Goal: Task Accomplishment & Management: Manage account settings

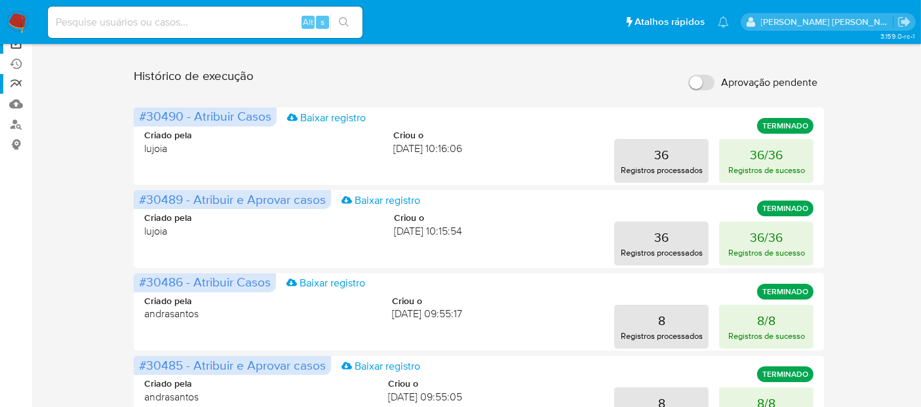
scroll to position [73, 0]
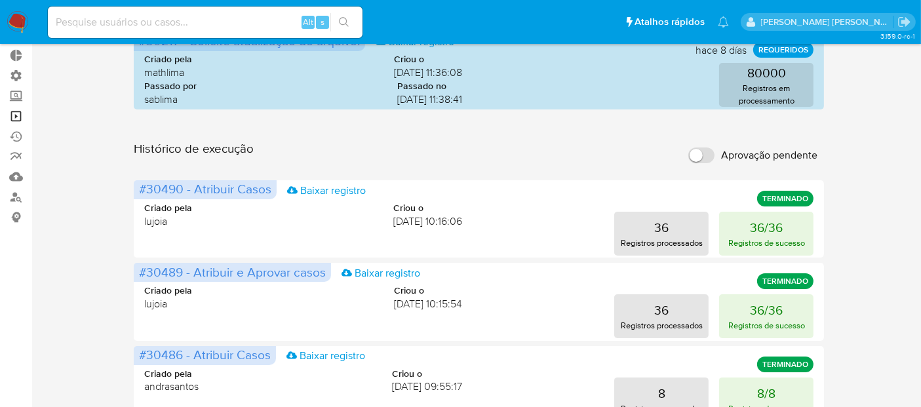
click at [13, 111] on link "Operações em massa" at bounding box center [78, 116] width 156 height 20
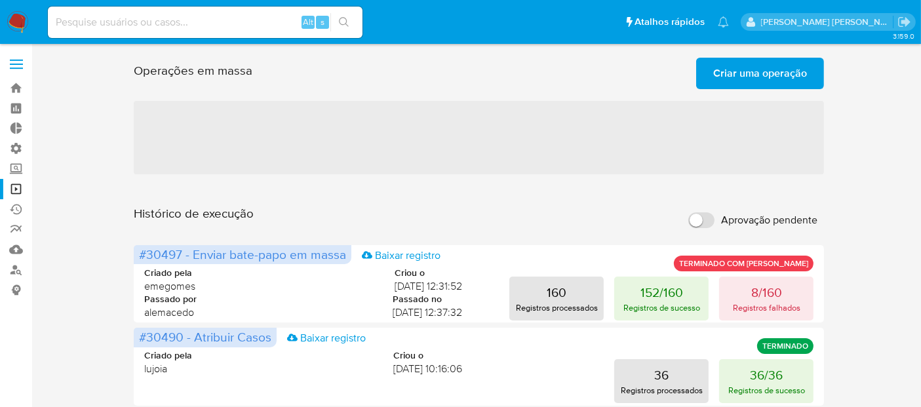
click at [735, 77] on span "Criar uma operação" at bounding box center [760, 73] width 94 height 29
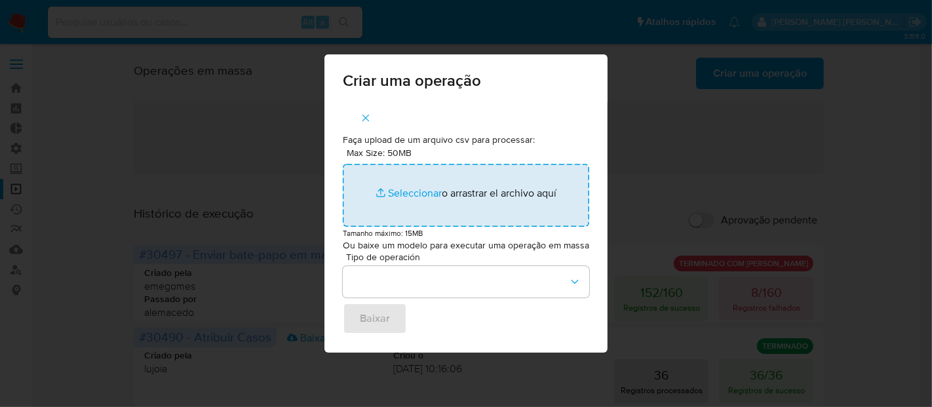
click at [429, 195] on input "Max Size: 50MB Seleccionar archivos" at bounding box center [466, 195] width 247 height 63
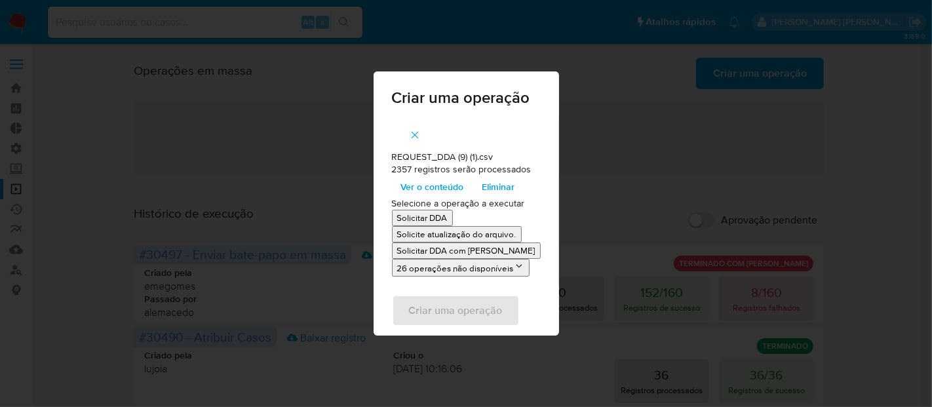
click at [433, 219] on p "Solicitar DDA" at bounding box center [422, 218] width 50 height 12
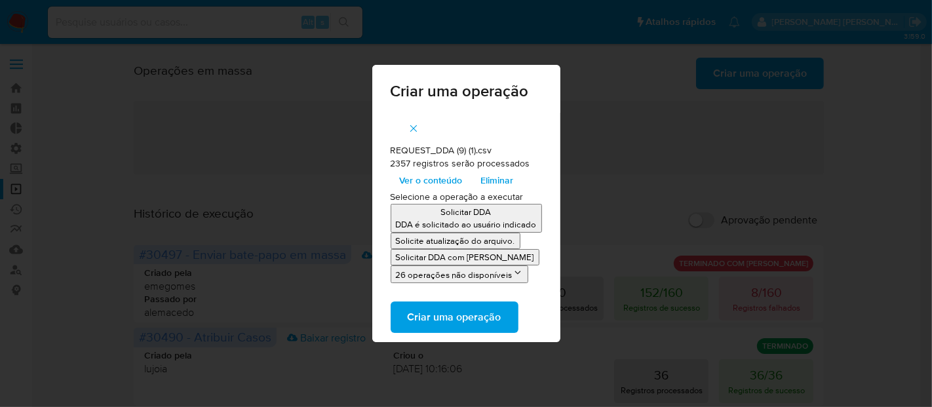
click at [471, 317] on span "Criar uma operação" at bounding box center [455, 317] width 94 height 29
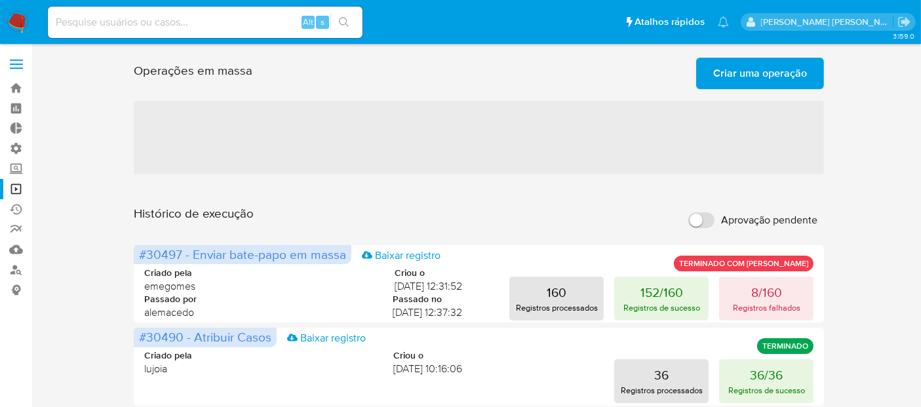
click at [650, 132] on span "‌" at bounding box center [479, 137] width 691 height 73
click at [638, 139] on span "‌" at bounding box center [479, 137] width 691 height 73
click at [549, 149] on span "‌" at bounding box center [479, 137] width 691 height 73
click at [667, 144] on span "‌" at bounding box center [479, 137] width 691 height 73
click at [705, 137] on span "‌" at bounding box center [479, 137] width 691 height 73
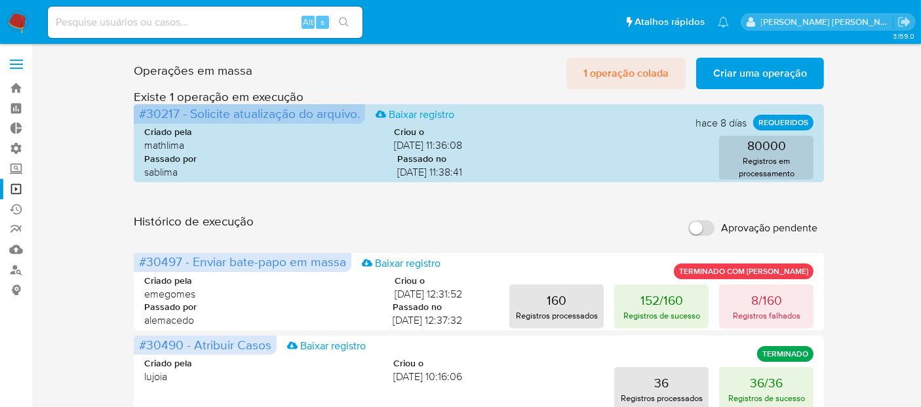
click at [642, 66] on span "1 operação colada" at bounding box center [626, 73] width 85 height 29
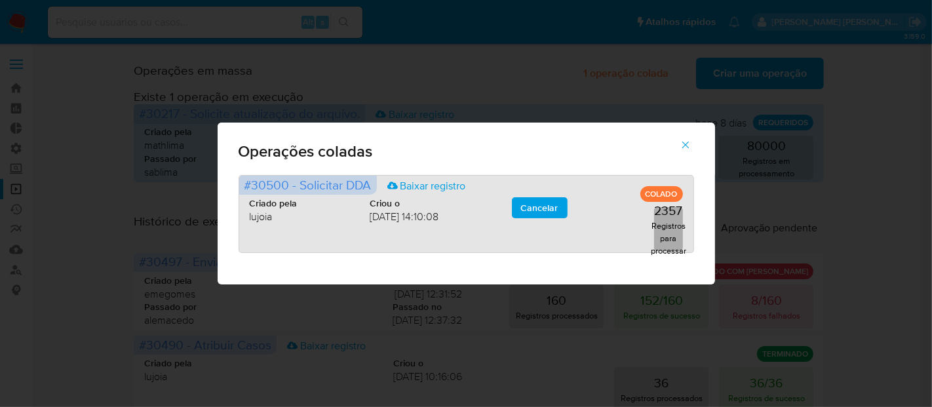
click at [666, 221] on p "Registros para processar" at bounding box center [668, 238] width 35 height 37
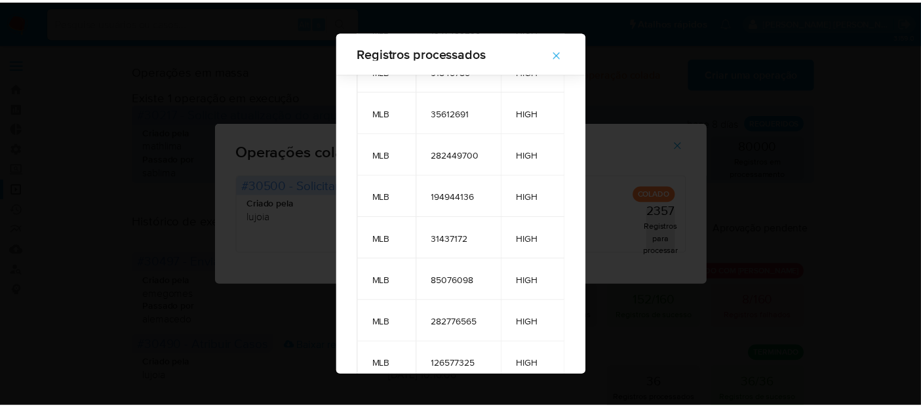
scroll to position [1009, 0]
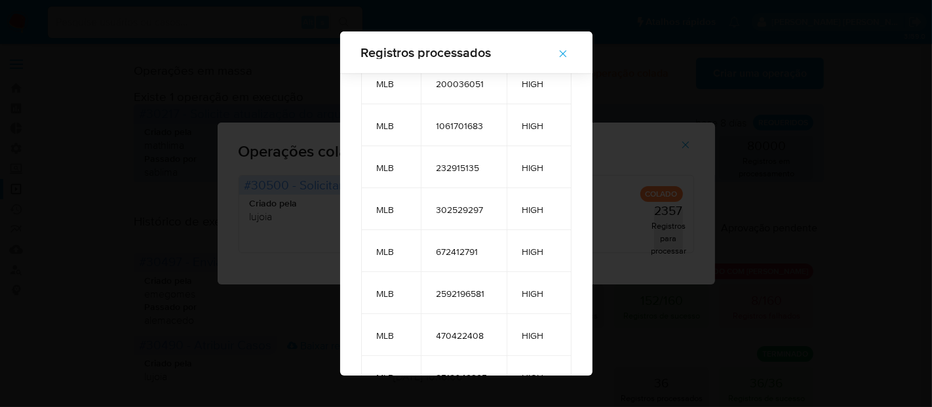
click at [569, 54] on icon "button" at bounding box center [563, 54] width 12 height 12
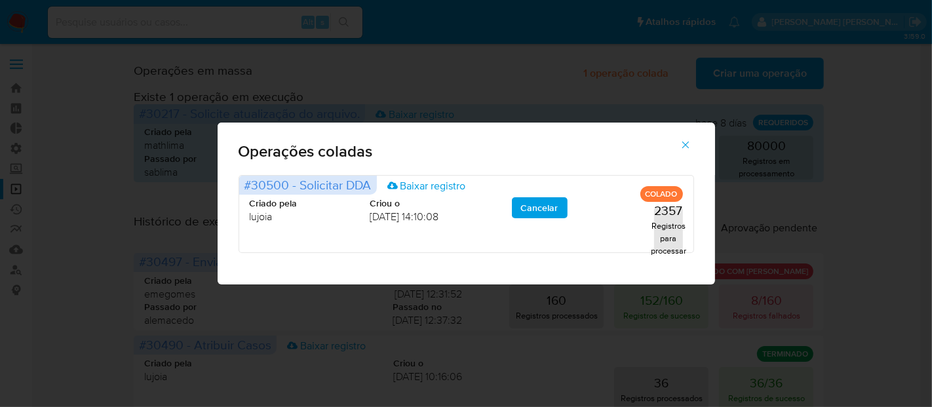
click at [687, 144] on icon "button" at bounding box center [686, 145] width 12 height 12
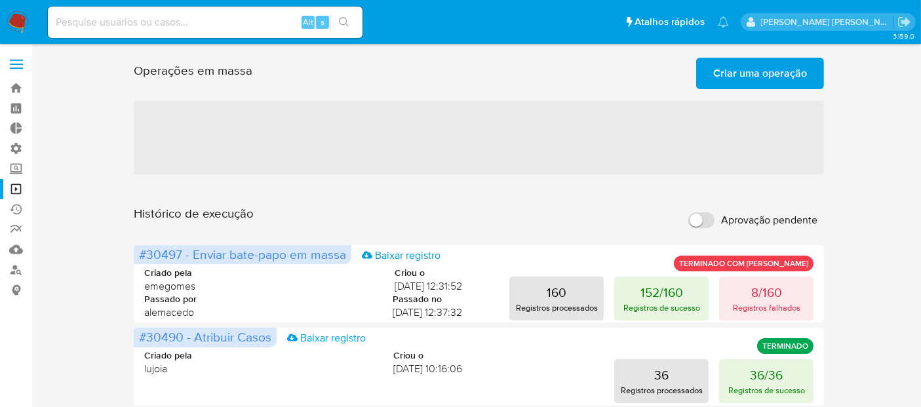
click at [727, 231] on label "Aprovação pendente" at bounding box center [753, 220] width 142 height 29
click at [715, 228] on input "Aprovação pendente" at bounding box center [701, 220] width 26 height 16
checkbox input "true"
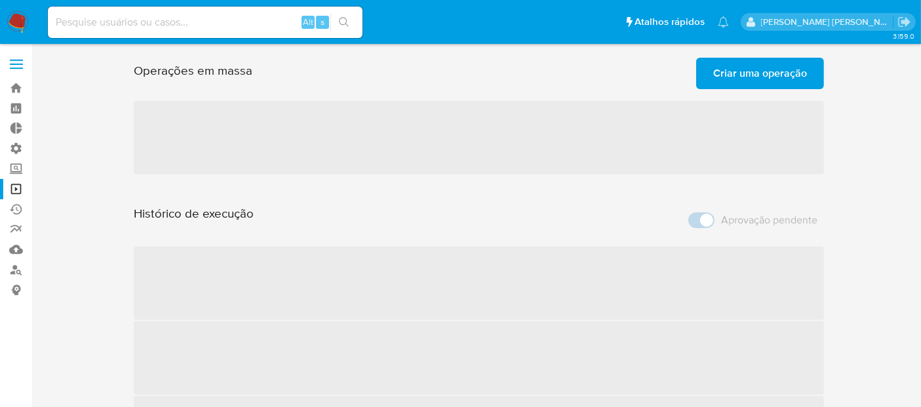
click at [730, 222] on span "Aprovação pendente" at bounding box center [769, 220] width 96 height 13
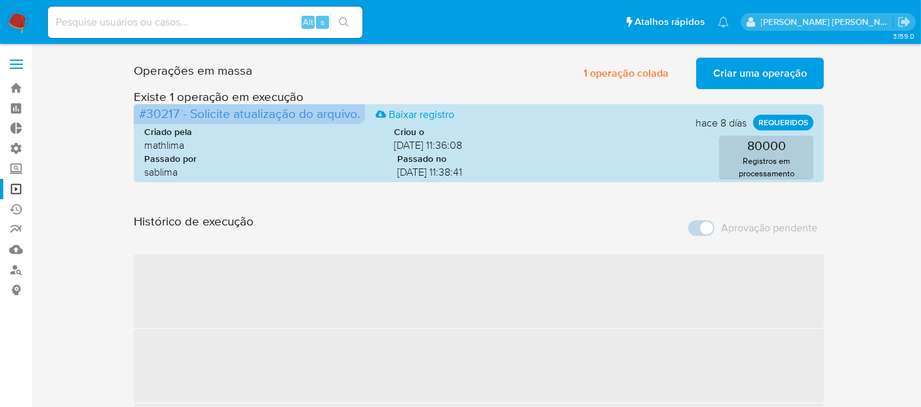
click at [750, 231] on span "Aprovação pendente" at bounding box center [769, 228] width 96 height 13
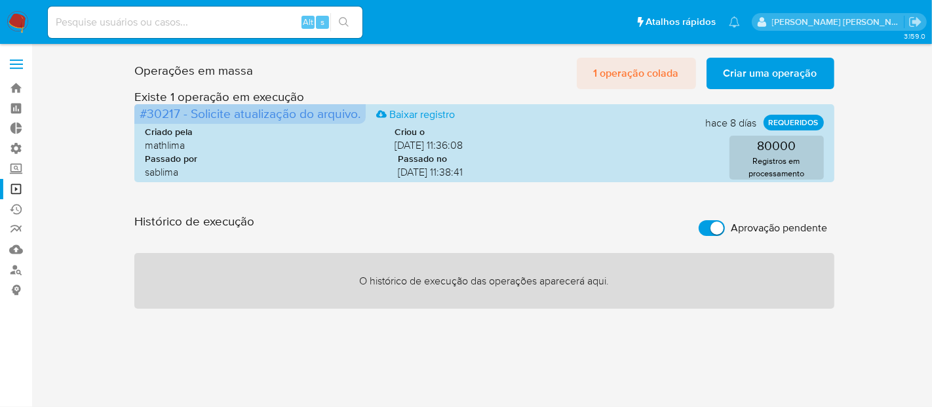
click at [631, 76] on span "1 operação colada" at bounding box center [636, 73] width 85 height 29
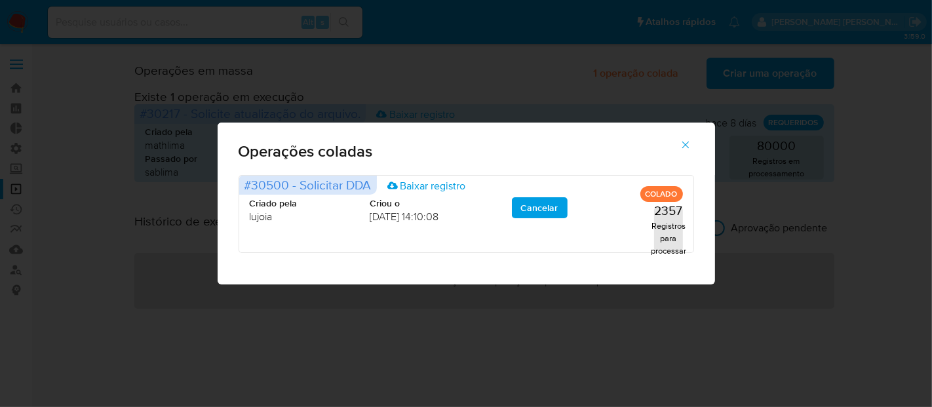
click at [690, 146] on button "button" at bounding box center [686, 144] width 46 height 31
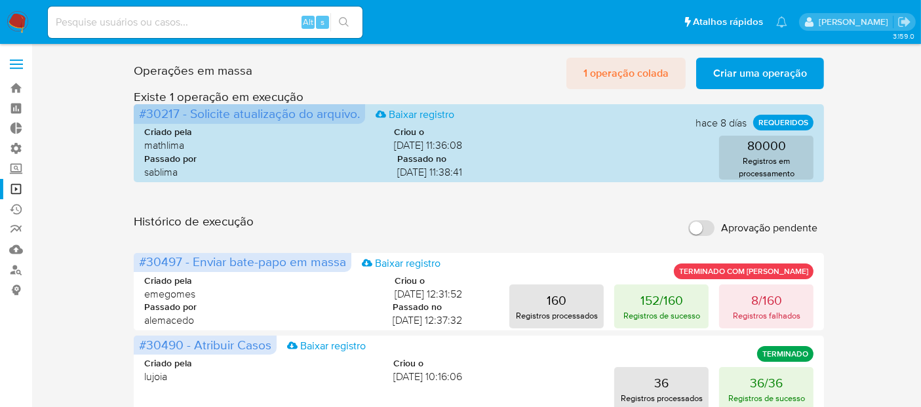
click at [657, 69] on span "1 operação colada" at bounding box center [626, 73] width 85 height 29
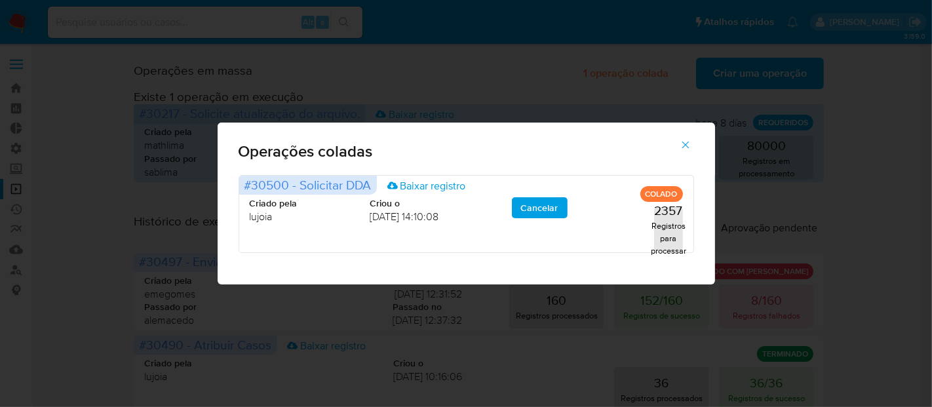
click at [683, 146] on icon "button" at bounding box center [686, 145] width 12 height 12
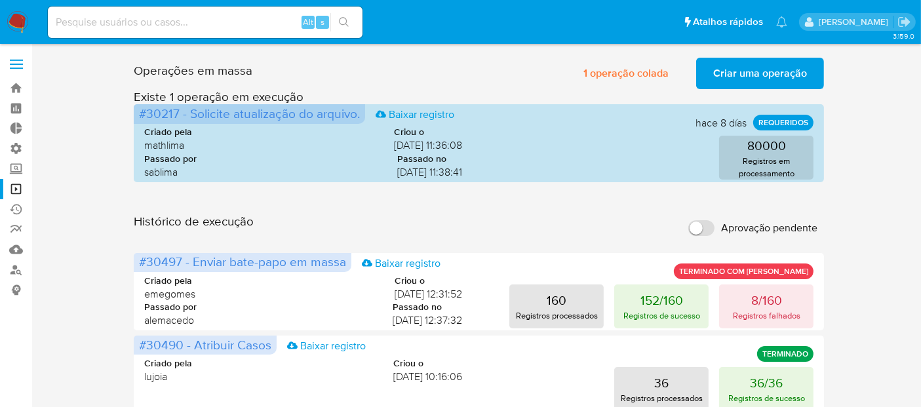
click at [740, 226] on span "Aprovação pendente" at bounding box center [769, 228] width 96 height 13
click at [715, 226] on input "Aprovação pendente" at bounding box center [701, 228] width 26 height 16
checkbox input "true"
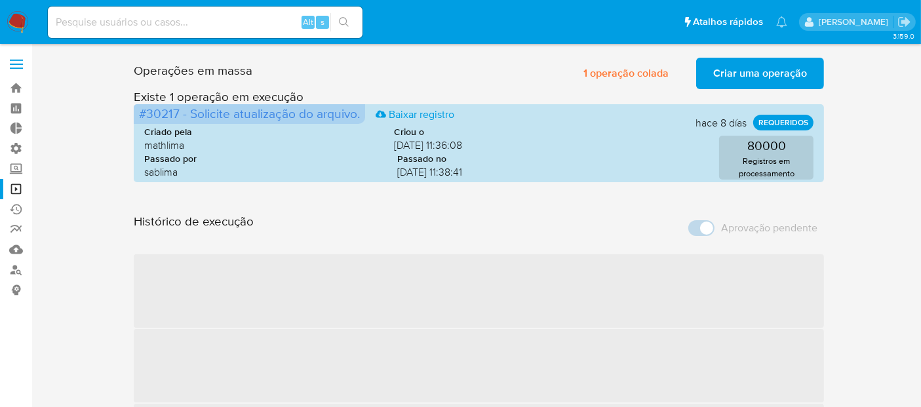
click at [740, 226] on span "Aprovação pendente" at bounding box center [769, 228] width 96 height 13
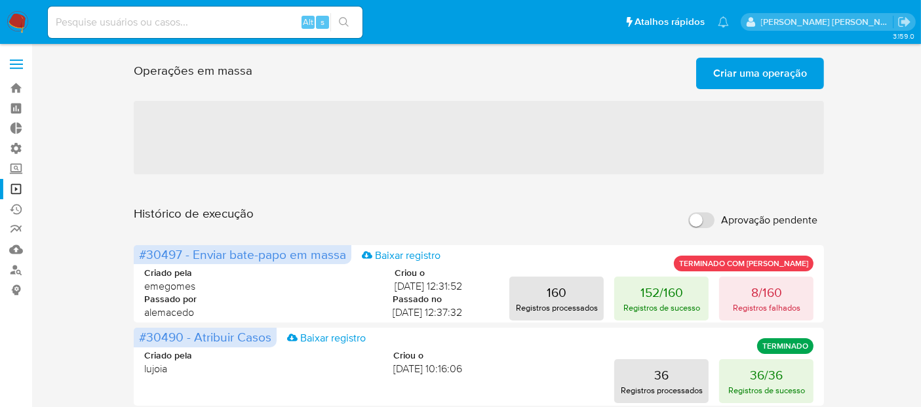
click at [707, 223] on input "Aprovação pendente" at bounding box center [701, 220] width 26 height 16
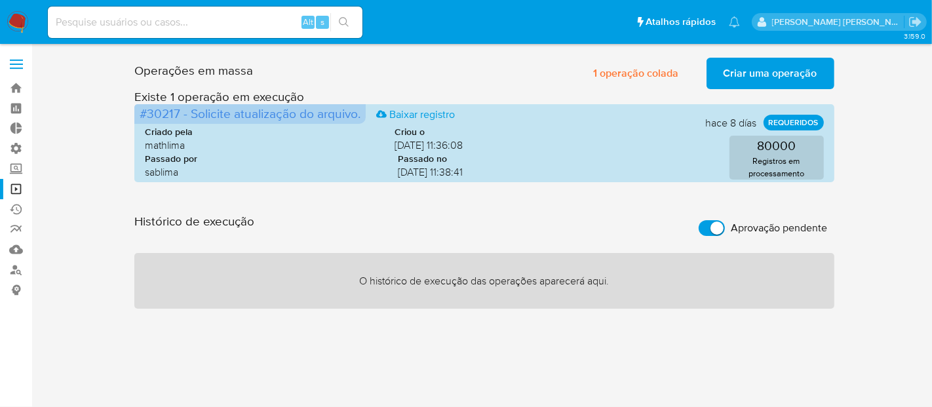
click at [670, 362] on div "3.159.0" at bounding box center [484, 225] width 875 height 346
click at [648, 69] on span "1 operação colada" at bounding box center [636, 73] width 85 height 29
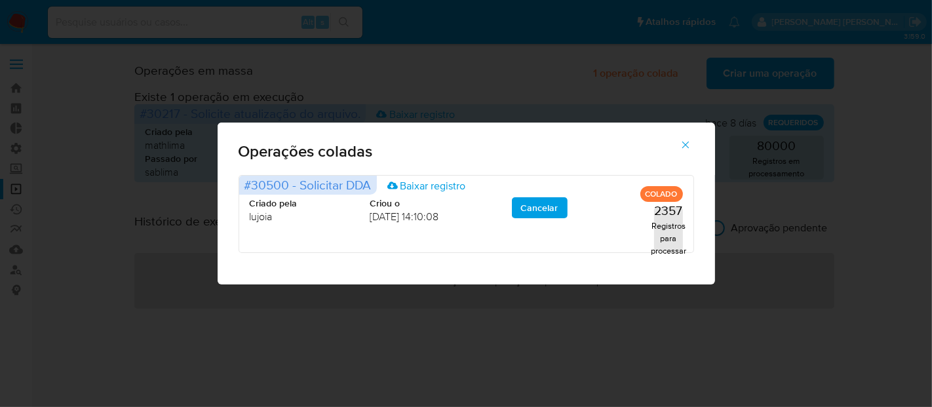
click at [689, 145] on icon "button" at bounding box center [686, 145] width 12 height 12
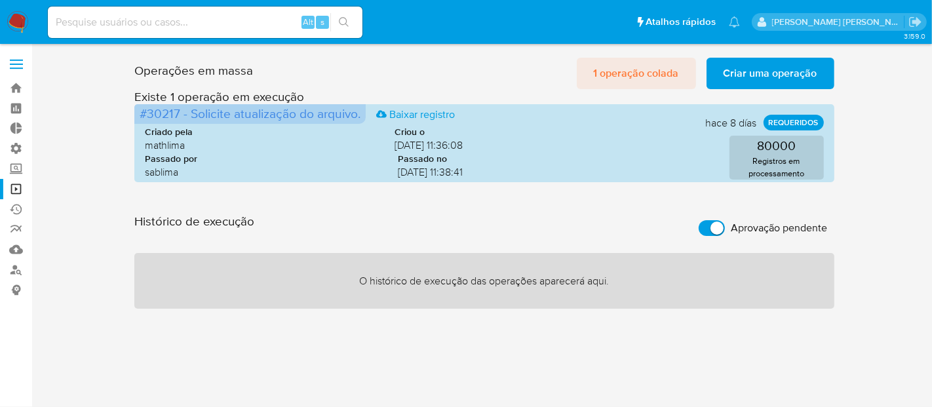
click at [648, 70] on span "1 operação colada" at bounding box center [636, 73] width 85 height 29
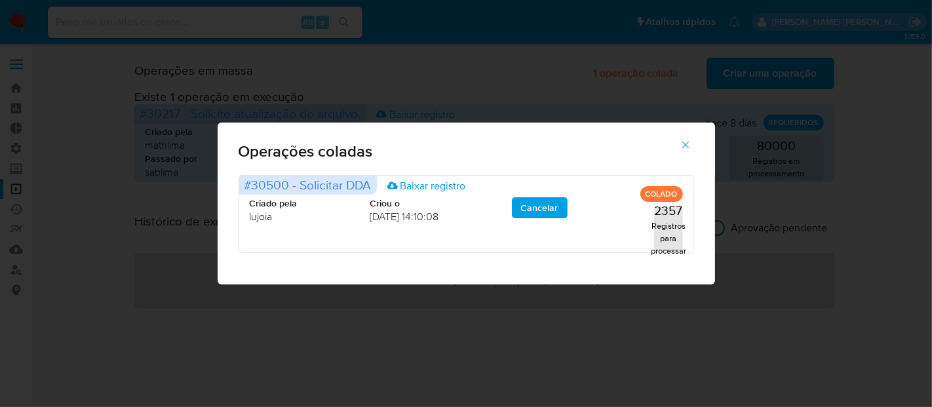
click at [687, 146] on icon "button" at bounding box center [686, 145] width 12 height 12
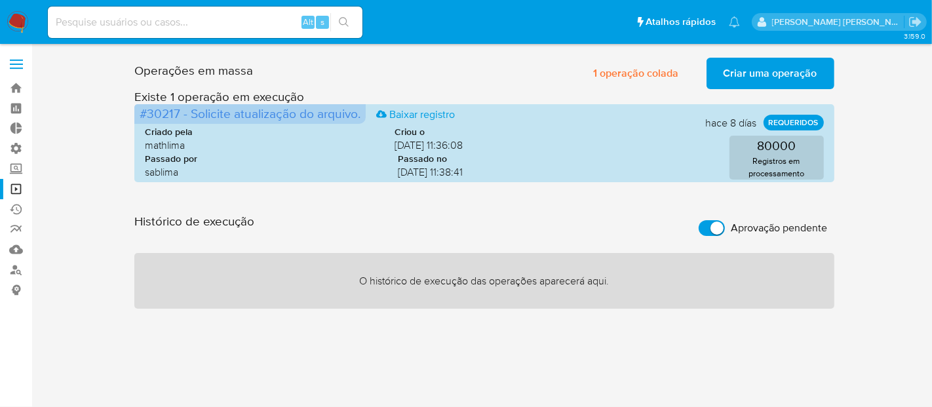
click at [708, 222] on input "Aprovação pendente" at bounding box center [712, 228] width 26 height 16
checkbox input "false"
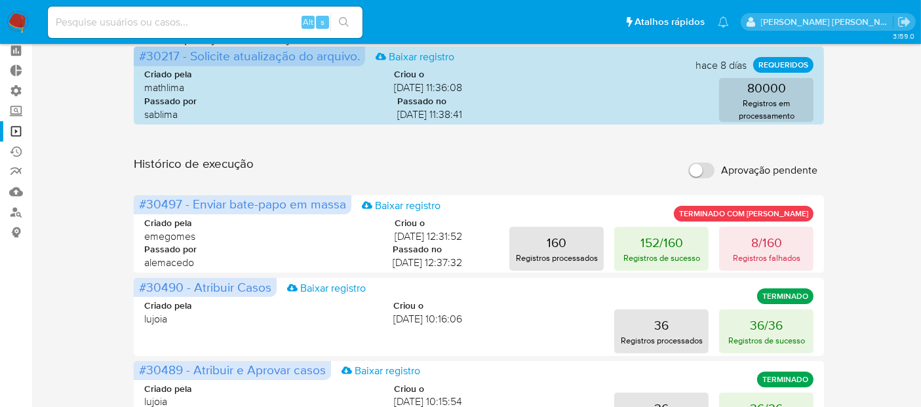
scroll to position [87, 0]
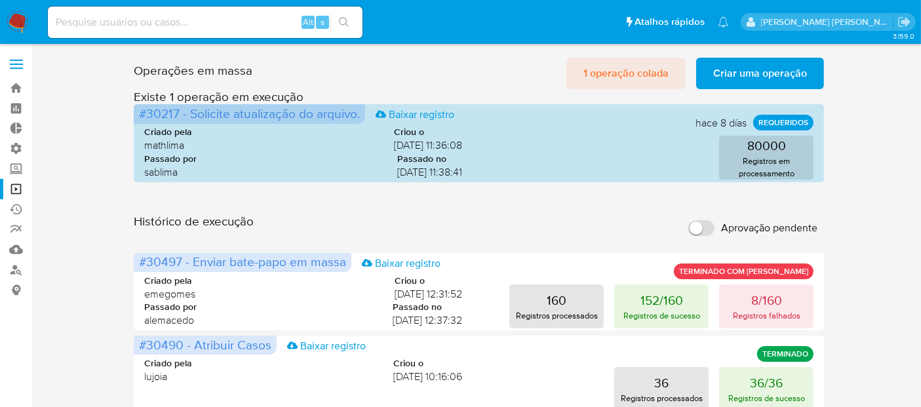
click at [620, 73] on span "1 operação colada" at bounding box center [626, 73] width 85 height 29
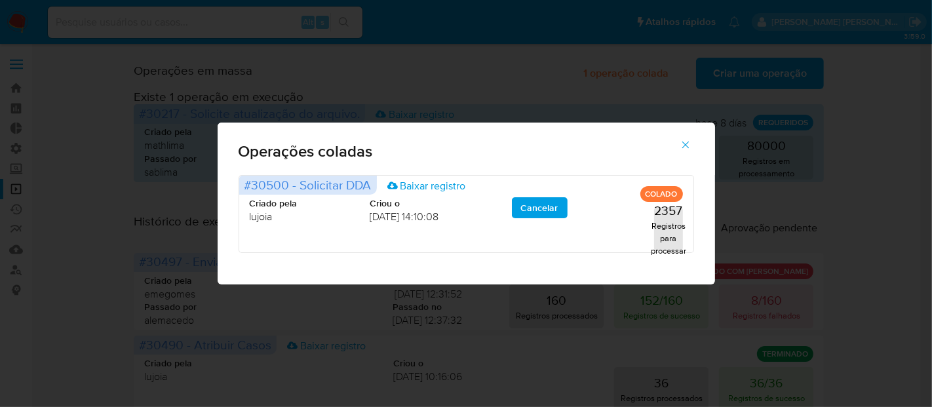
click at [683, 142] on icon "button" at bounding box center [686, 145] width 12 height 12
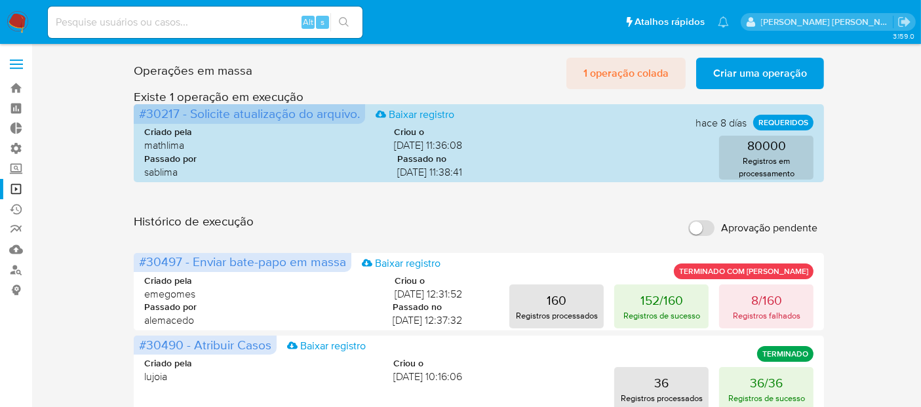
click at [648, 73] on span "1 operação colada" at bounding box center [626, 73] width 85 height 29
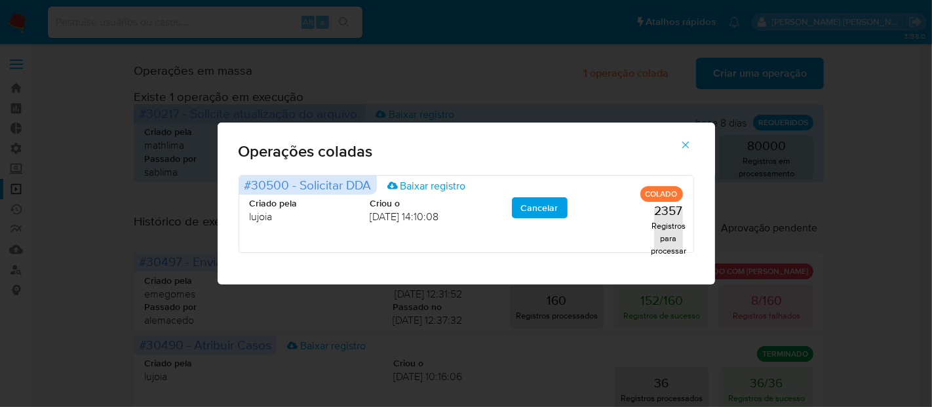
click at [690, 149] on icon "button" at bounding box center [686, 145] width 12 height 12
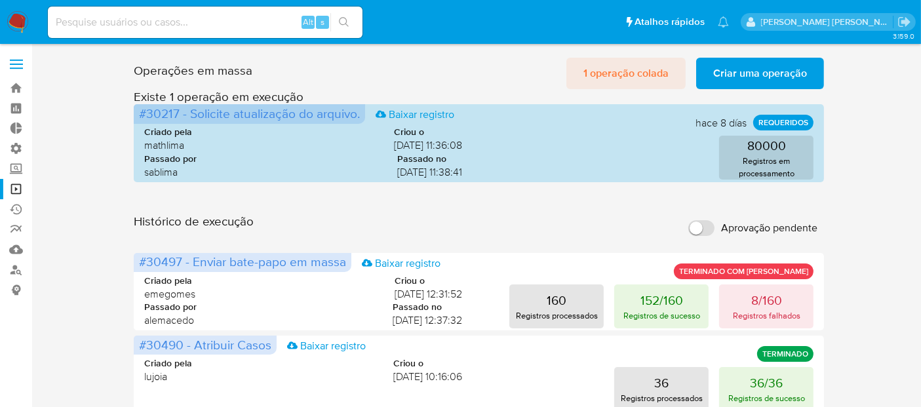
click at [633, 75] on span "1 operação colada" at bounding box center [626, 73] width 85 height 29
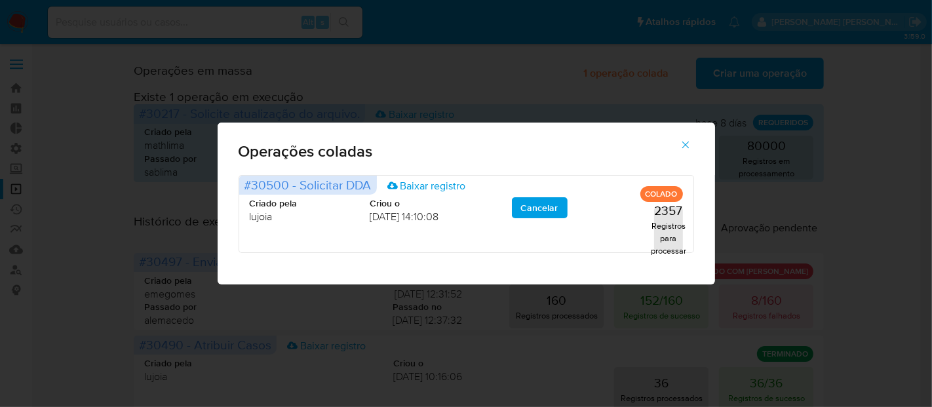
click at [685, 145] on icon "button" at bounding box center [685, 145] width 7 height 7
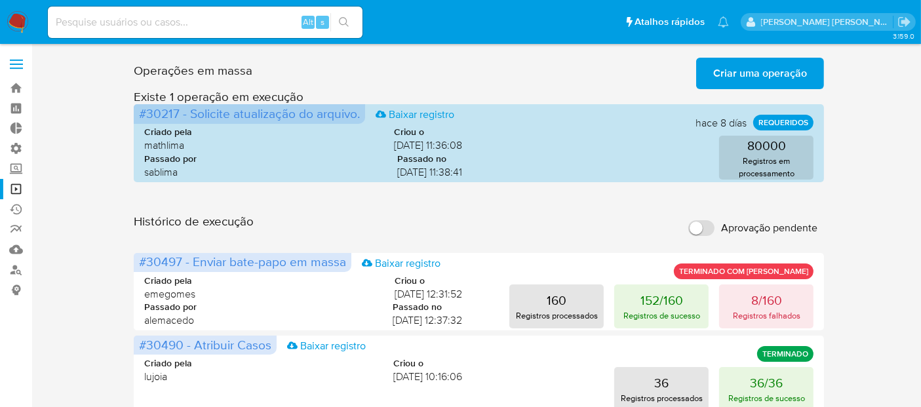
click at [724, 231] on span "Aprovação pendente" at bounding box center [769, 228] width 96 height 13
click at [715, 231] on input "Aprovação pendente" at bounding box center [701, 228] width 26 height 16
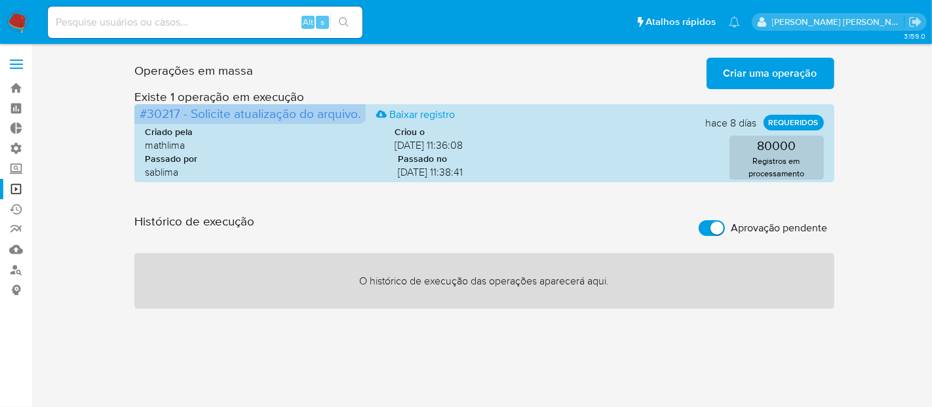
click at [724, 231] on label "Aprovação pendente" at bounding box center [763, 228] width 142 height 29
click at [724, 231] on input "Aprovação pendente" at bounding box center [712, 228] width 26 height 16
checkbox input "false"
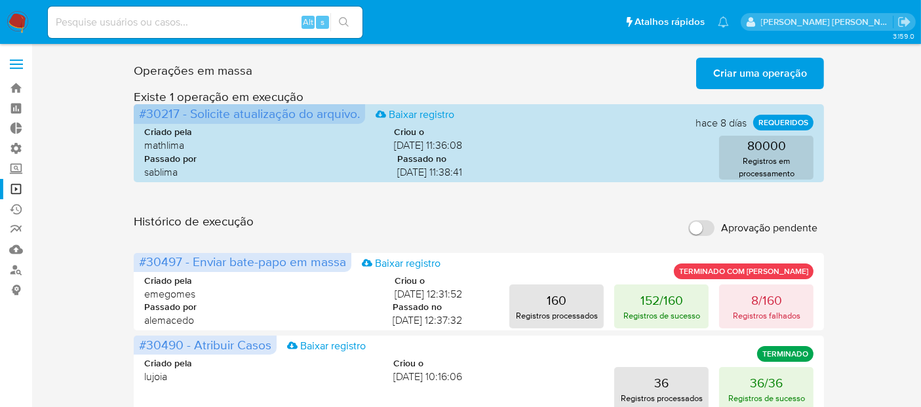
click at [793, 75] on span "Criar uma operação" at bounding box center [760, 73] width 94 height 29
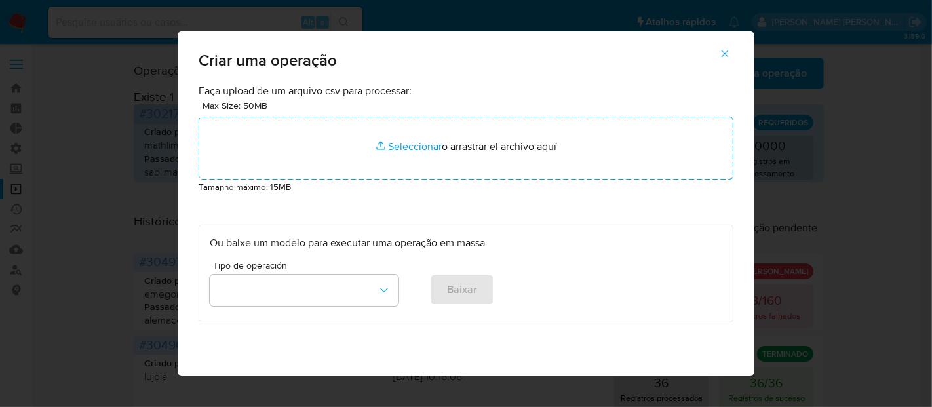
click at [731, 48] on icon "button" at bounding box center [725, 54] width 12 height 12
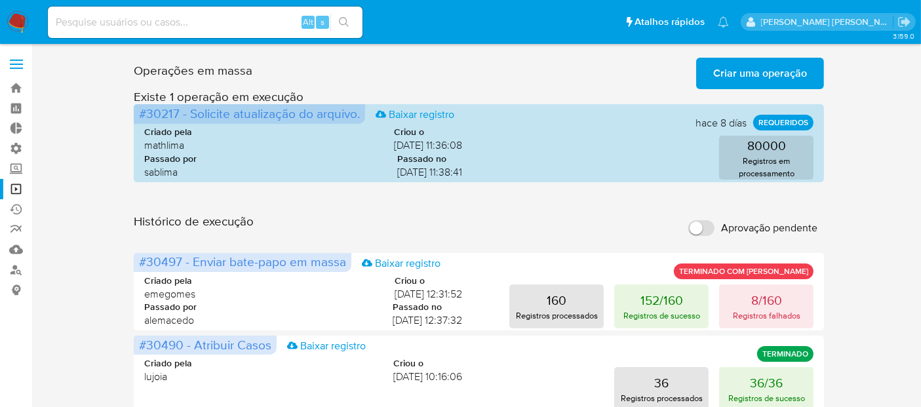
click at [648, 83] on div "Operações em massa Criar uma operação Só pode haver no máximo 5 recursos colados" at bounding box center [479, 70] width 691 height 37
click at [712, 223] on input "Aprovação pendente" at bounding box center [701, 228] width 26 height 16
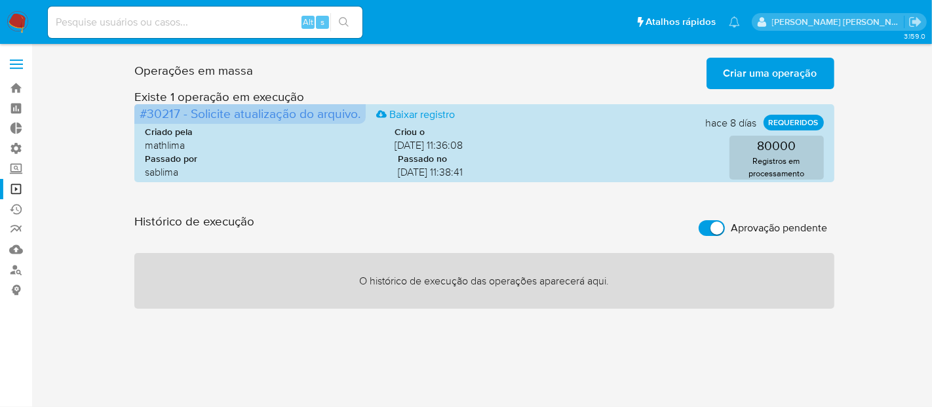
click at [742, 237] on label "Aprovação pendente" at bounding box center [763, 228] width 142 height 29
click at [725, 236] on input "Aprovação pendente" at bounding box center [712, 228] width 26 height 16
checkbox input "false"
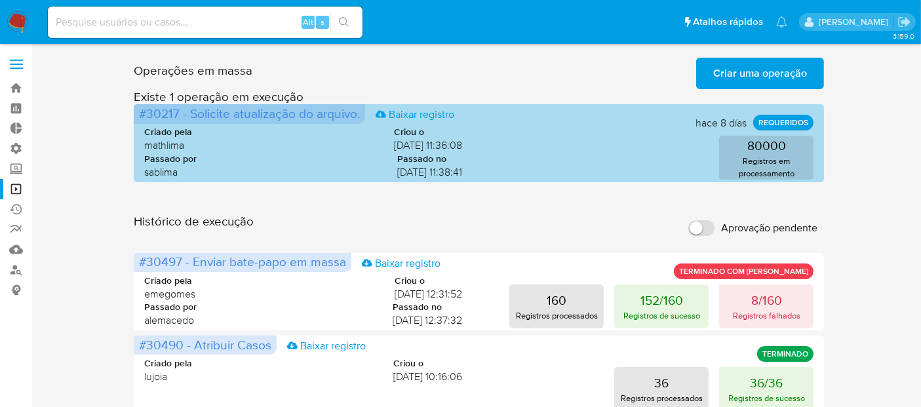
click div "Criado pela mathlima Criou o 08/09/2025 11:36:08 Passado por sablima Passado no…"
click div "80000 Registros em processamento"
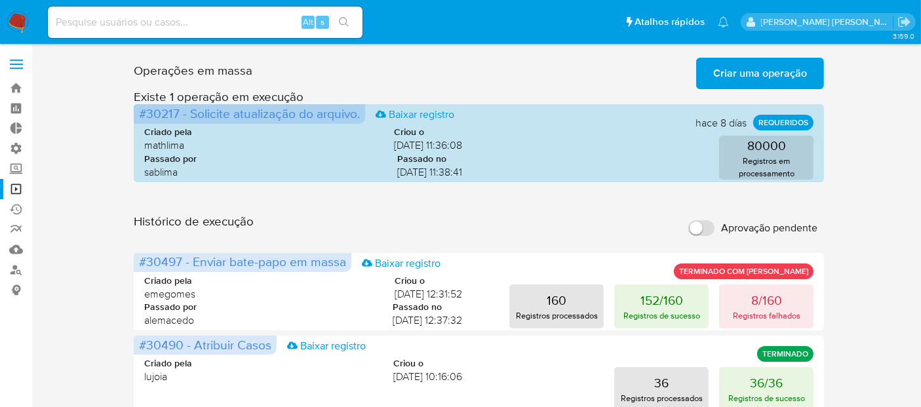
click at [719, 230] on label "Aprovação pendente" at bounding box center [753, 228] width 142 height 29
click at [715, 230] on input "Aprovação pendente" at bounding box center [701, 228] width 26 height 16
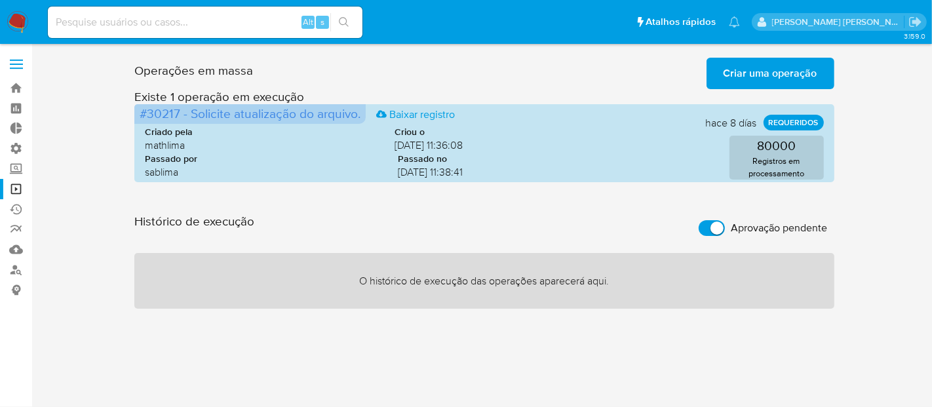
click at [719, 230] on input "Aprovação pendente" at bounding box center [712, 228] width 26 height 16
checkbox input "false"
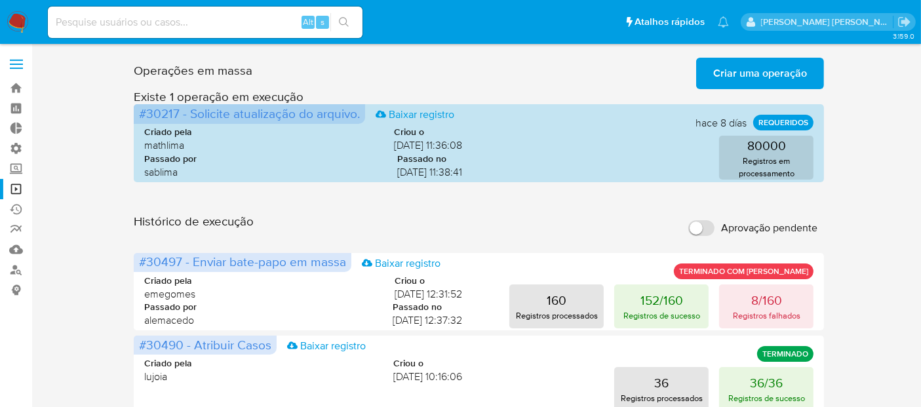
click at [762, 226] on span "Aprovação pendente" at bounding box center [769, 228] width 96 height 13
click at [715, 226] on input "Aprovação pendente" at bounding box center [701, 228] width 26 height 16
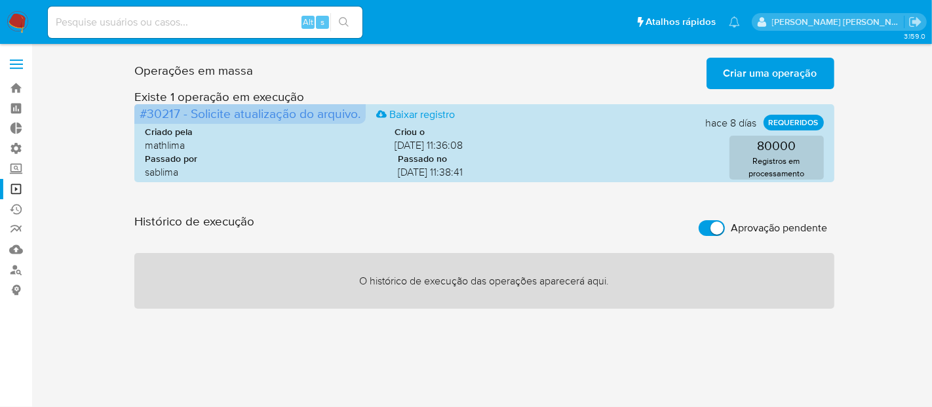
click at [762, 226] on span "Aprovação pendente" at bounding box center [780, 228] width 96 height 13
click at [725, 226] on input "Aprovação pendente" at bounding box center [712, 228] width 26 height 16
checkbox input "false"
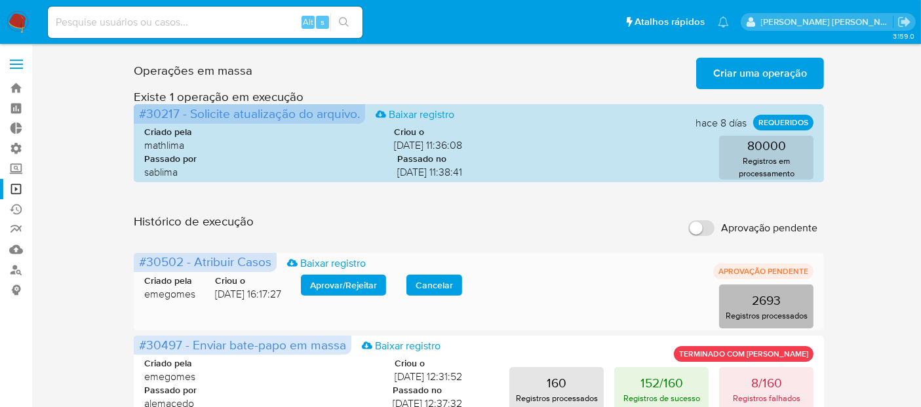
click at [766, 308] on p "2693" at bounding box center [766, 300] width 29 height 18
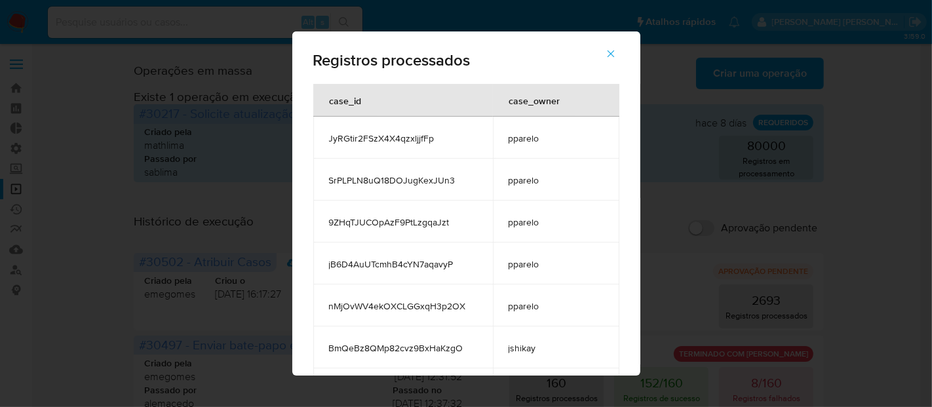
click at [605, 52] on icon "button" at bounding box center [611, 54] width 12 height 12
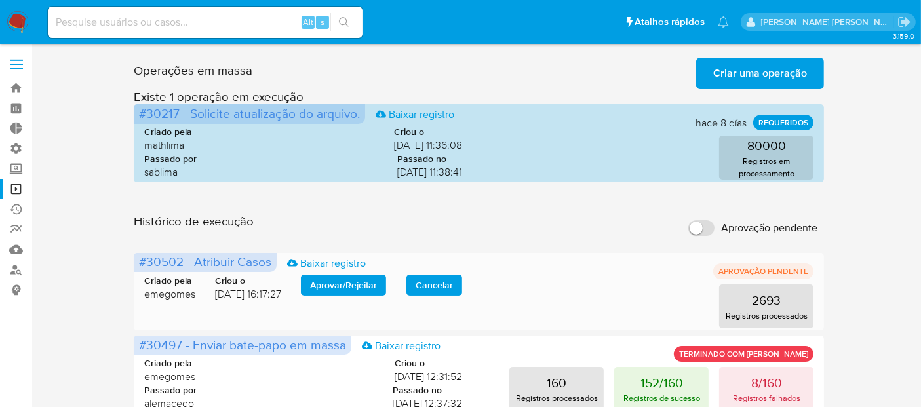
click at [374, 285] on span "Aprovar / Rejeitar" at bounding box center [343, 285] width 67 height 18
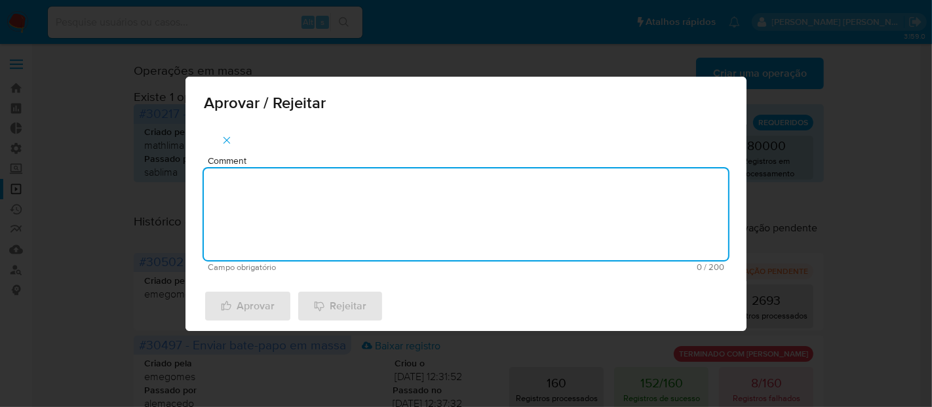
click at [342, 229] on textarea "Comment" at bounding box center [466, 214] width 525 height 92
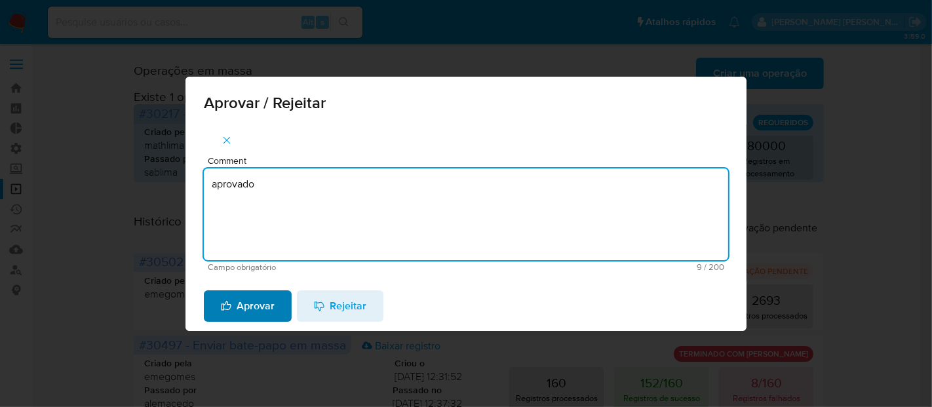
type textarea "aprovado"
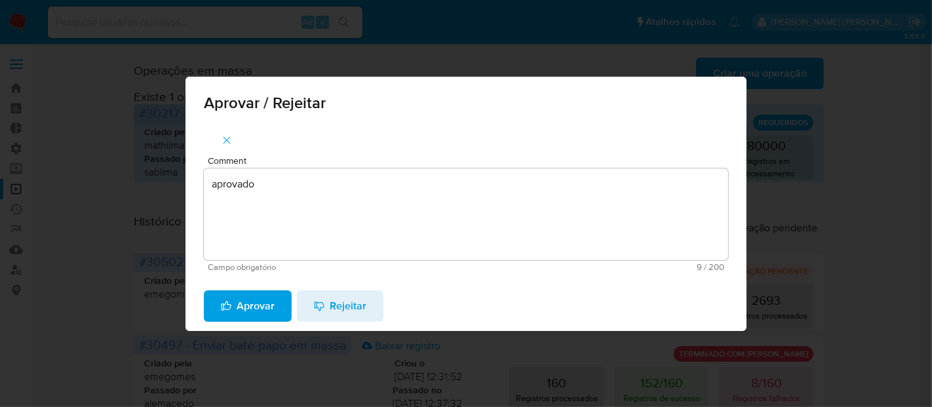
click at [245, 315] on span "Aprovar" at bounding box center [248, 306] width 54 height 29
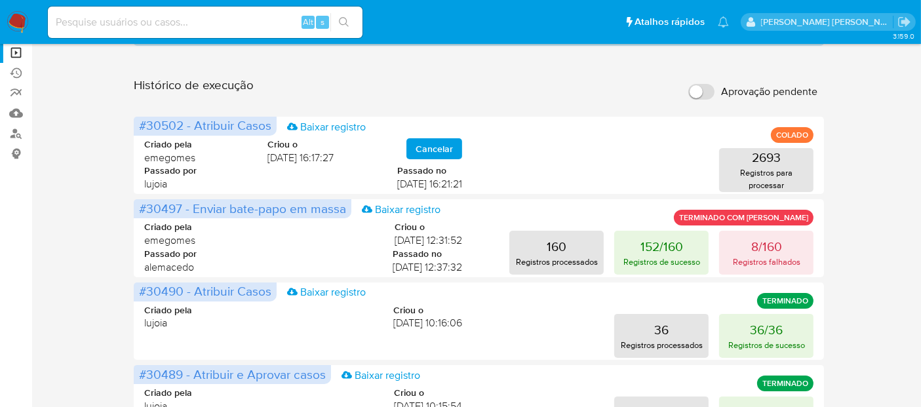
scroll to position [146, 0]
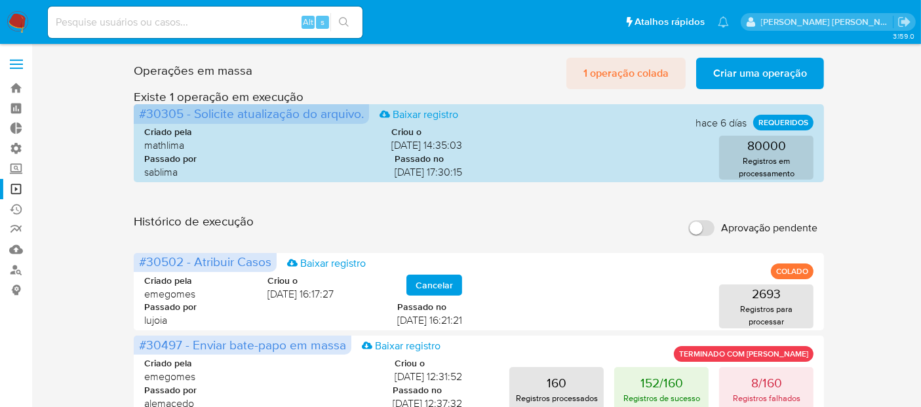
click at [642, 70] on span "1 operação colada" at bounding box center [626, 73] width 85 height 29
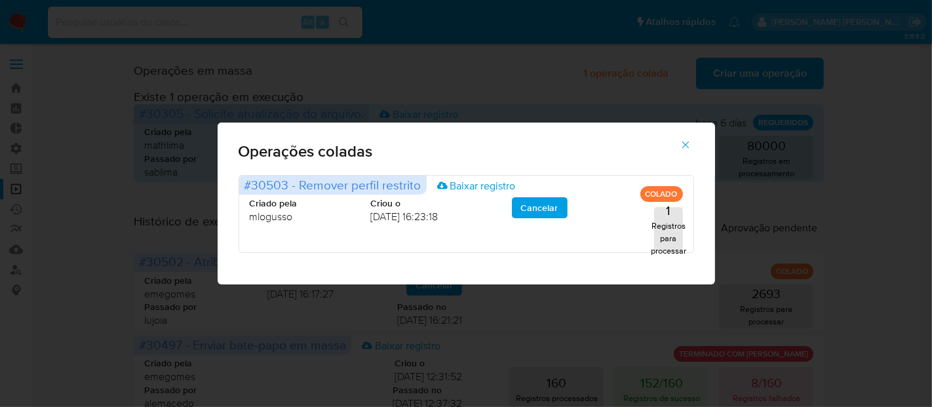
click at [685, 144] on icon "button" at bounding box center [686, 145] width 12 height 12
